Goal: Task Accomplishment & Management: Use online tool/utility

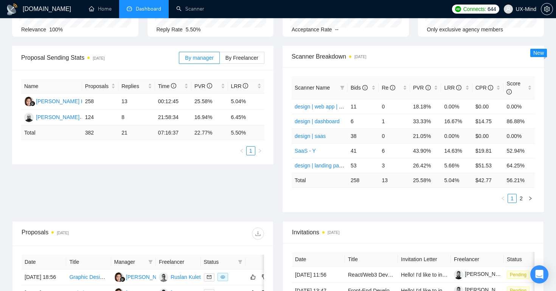
scroll to position [87, 0]
click at [520, 198] on link "2" at bounding box center [521, 198] width 8 height 8
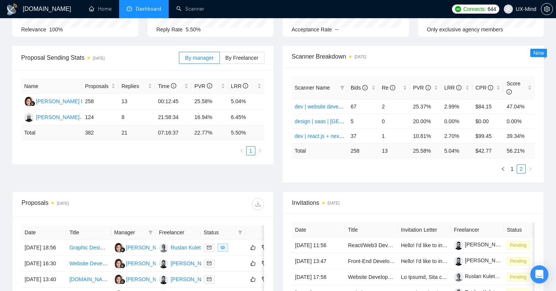
scroll to position [68, 0]
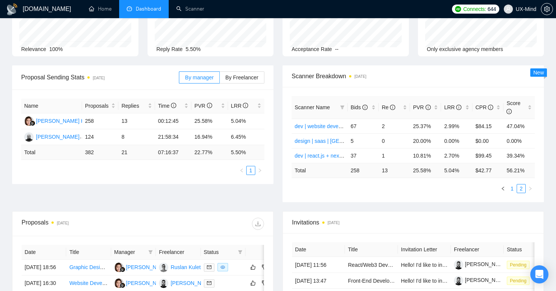
click at [512, 187] on link "1" at bounding box center [512, 189] width 8 height 8
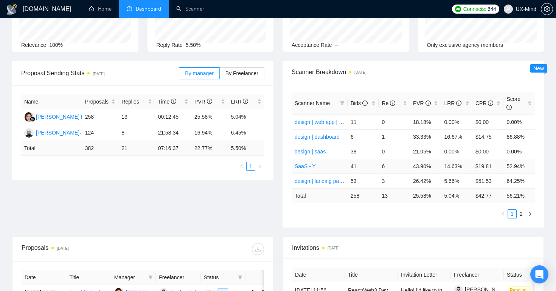
scroll to position [73, 0]
click at [522, 214] on link "2" at bounding box center [521, 213] width 8 height 8
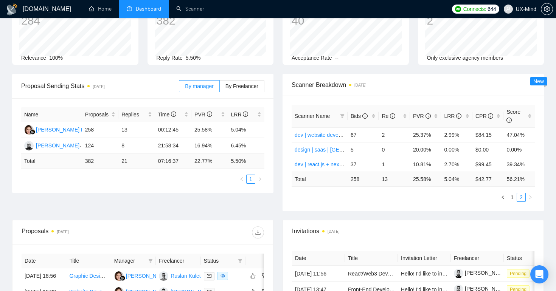
scroll to position [56, 0]
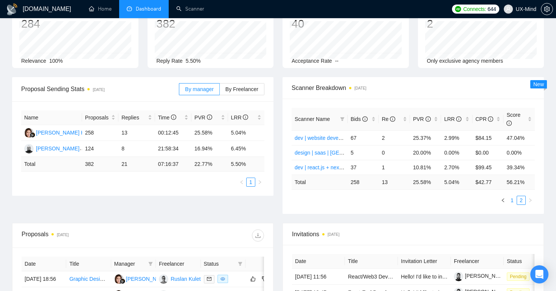
click at [510, 201] on link "1" at bounding box center [512, 200] width 8 height 8
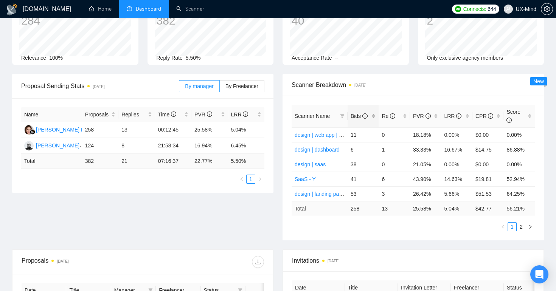
scroll to position [78, 0]
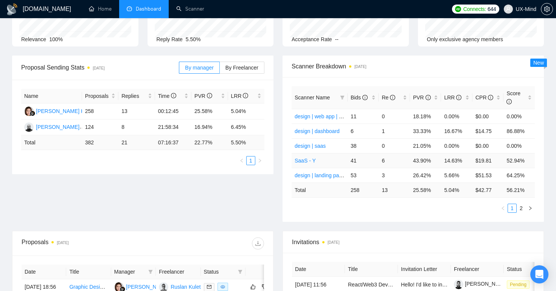
click at [301, 161] on link "SaaS - Y" at bounding box center [305, 161] width 21 height 6
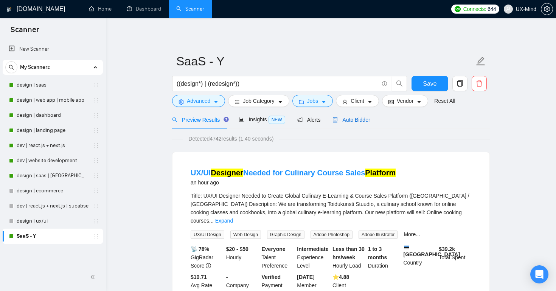
click at [358, 119] on span "Auto Bidder" at bounding box center [351, 120] width 37 height 6
